Goal: Find specific page/section: Find specific page/section

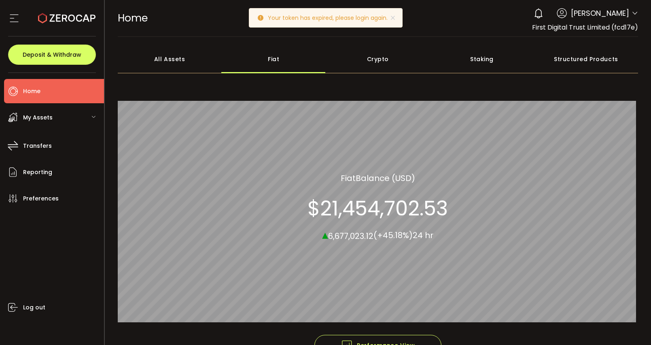
click at [181, 58] on div "All Assets" at bounding box center [170, 59] width 104 height 28
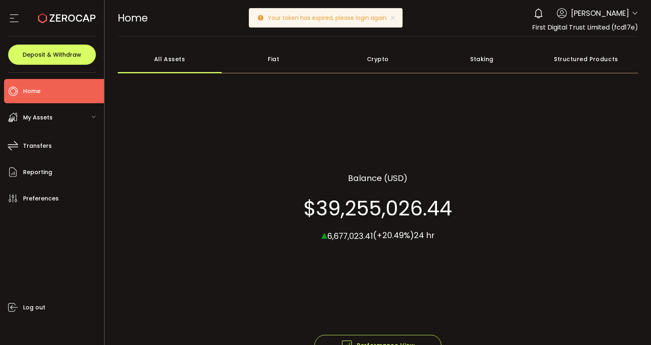
click at [273, 59] on div "Fiat" at bounding box center [274, 59] width 104 height 28
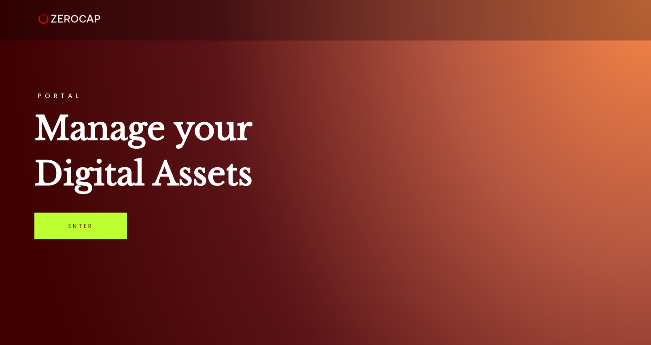
click at [98, 234] on link "Enter" at bounding box center [80, 226] width 93 height 27
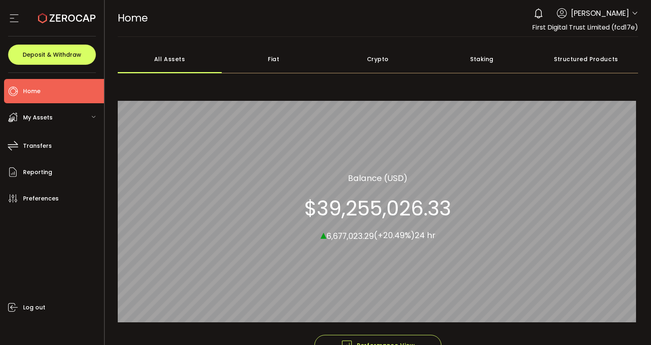
click at [281, 60] on div "Fiat" at bounding box center [274, 59] width 104 height 28
